Goal: Task Accomplishment & Management: Use online tool/utility

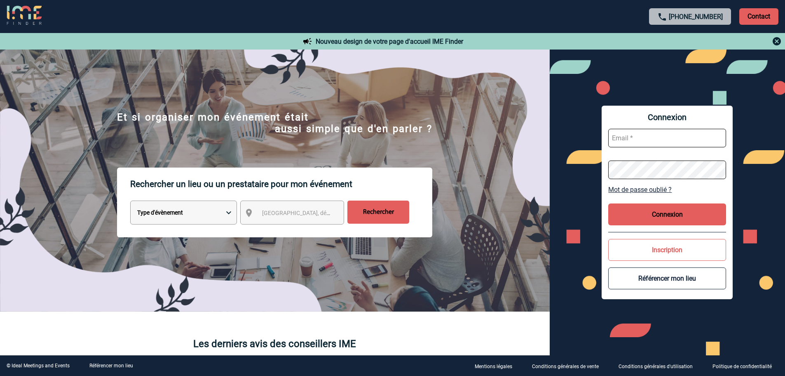
click at [651, 134] on input "text" at bounding box center [668, 138] width 118 height 19
type input "[EMAIL_ADDRESS][DOMAIN_NAME]"
click at [669, 212] on button "Connexion" at bounding box center [668, 214] width 118 height 22
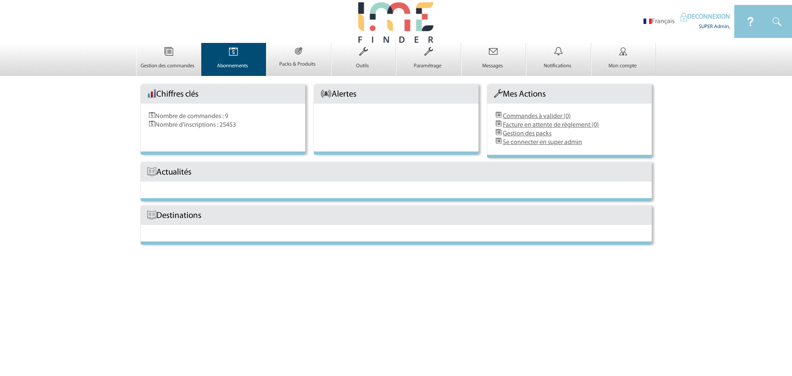
click at [236, 60] on img at bounding box center [233, 51] width 34 height 17
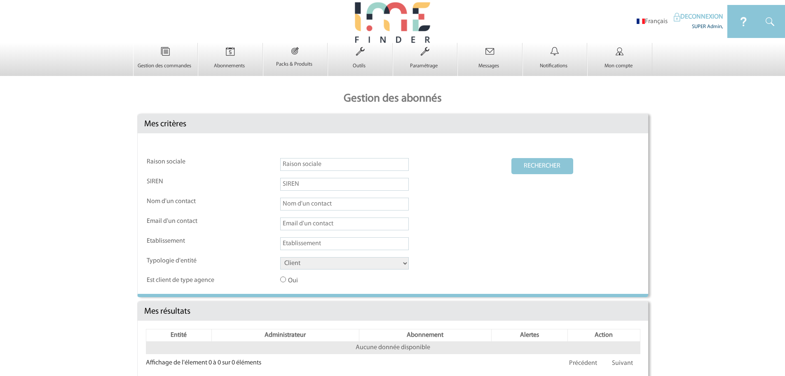
click at [309, 202] on input "text" at bounding box center [344, 203] width 129 height 13
paste input "[PERSON_NAME]"
type input "[PERSON_NAME]"
click at [525, 171] on button "RECHERCHER" at bounding box center [543, 166] width 62 height 16
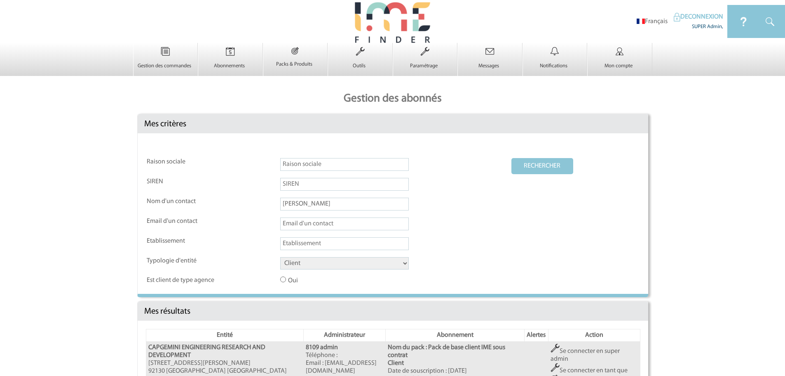
scroll to position [110, 0]
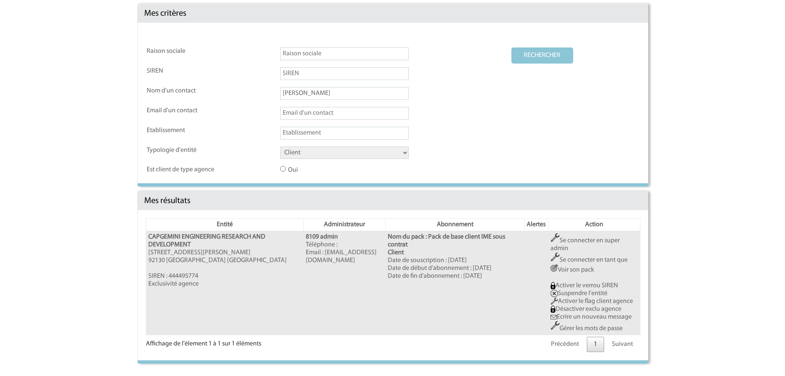
click at [603, 257] on link "Se connecter en tant que" at bounding box center [589, 259] width 77 height 7
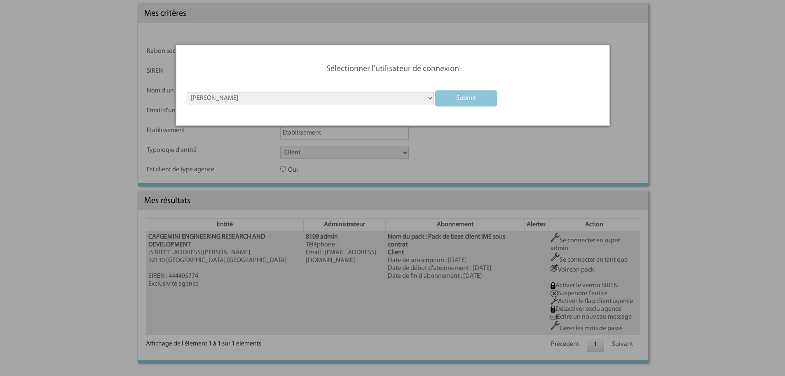
click at [328, 103] on select "ALMERGE Maxime ALVES Nathalie ANDRAUD Maëva ANDRIA Fanja AUBERT Camille AUBRY G…" at bounding box center [310, 98] width 247 height 12
select select "132184,1,103523"
click at [187, 92] on select "ALMERGE Maxime ALVES Nathalie ANDRAUD Maëva ANDRIA Fanja AUBERT Camille AUBRY G…" at bounding box center [310, 98] width 247 height 12
click at [451, 98] on input "submit" at bounding box center [466, 98] width 62 height 16
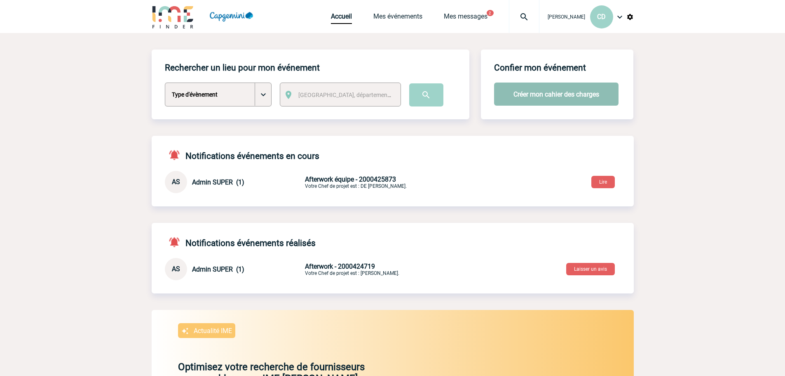
click at [538, 101] on button "Créer mon cahier des charges" at bounding box center [556, 93] width 125 height 23
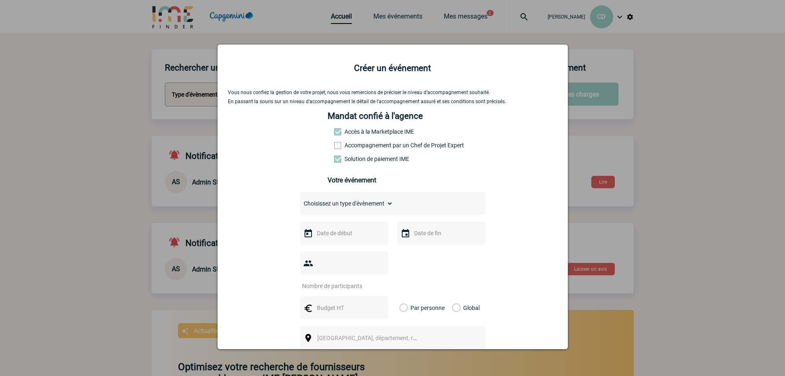
scroll to position [116, 0]
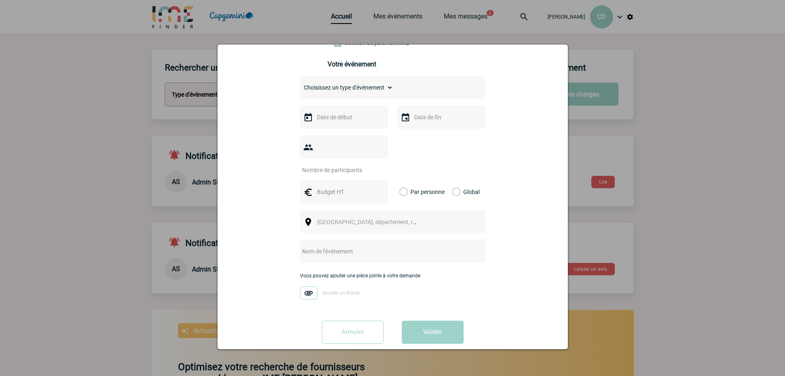
click at [718, 132] on div at bounding box center [392, 188] width 785 height 376
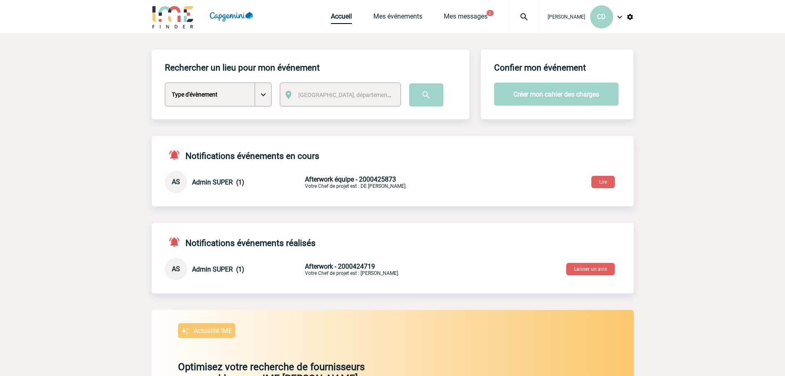
click at [632, 20] on img at bounding box center [630, 16] width 7 height 7
click at [620, 18] on img at bounding box center [620, 17] width 10 height 10
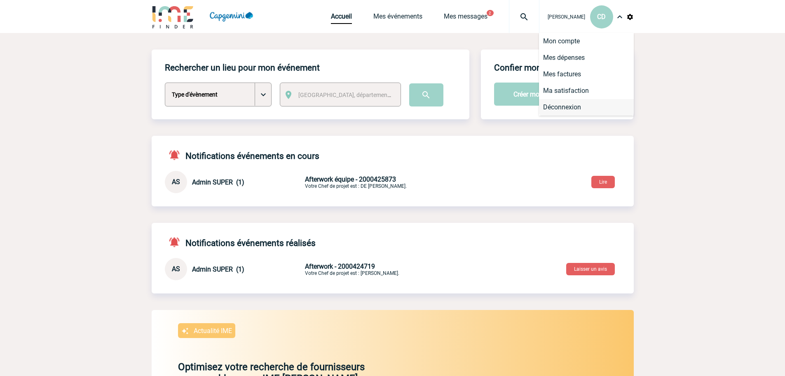
click at [574, 105] on li "Déconnexion" at bounding box center [586, 107] width 95 height 16
